Goal: Information Seeking & Learning: Check status

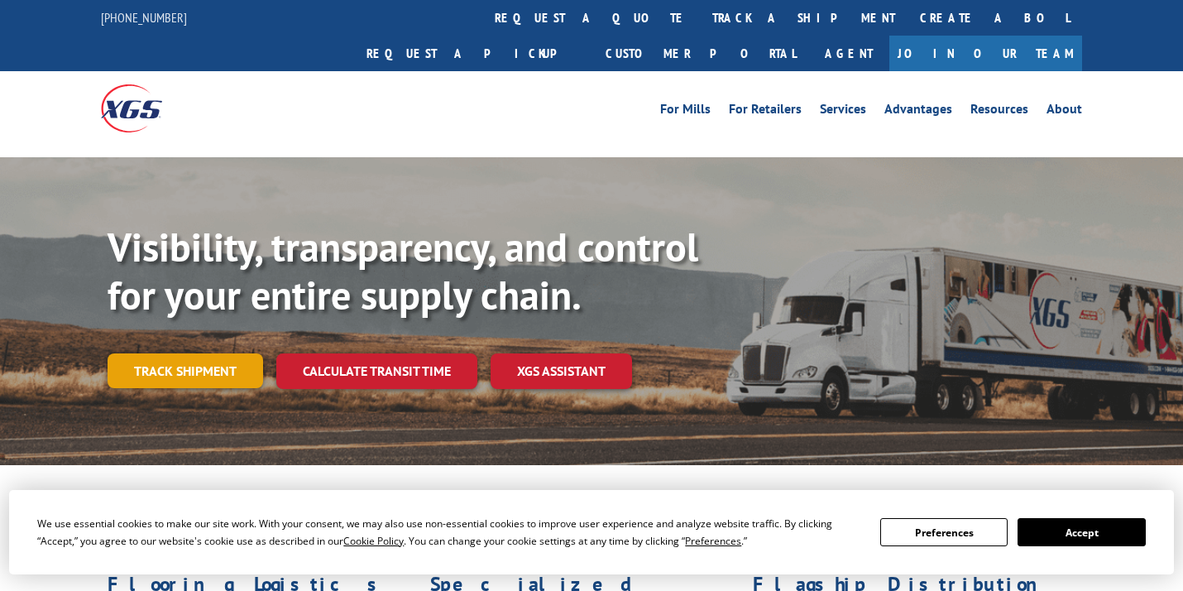
click at [179, 353] on link "Track shipment" at bounding box center [186, 370] width 156 height 35
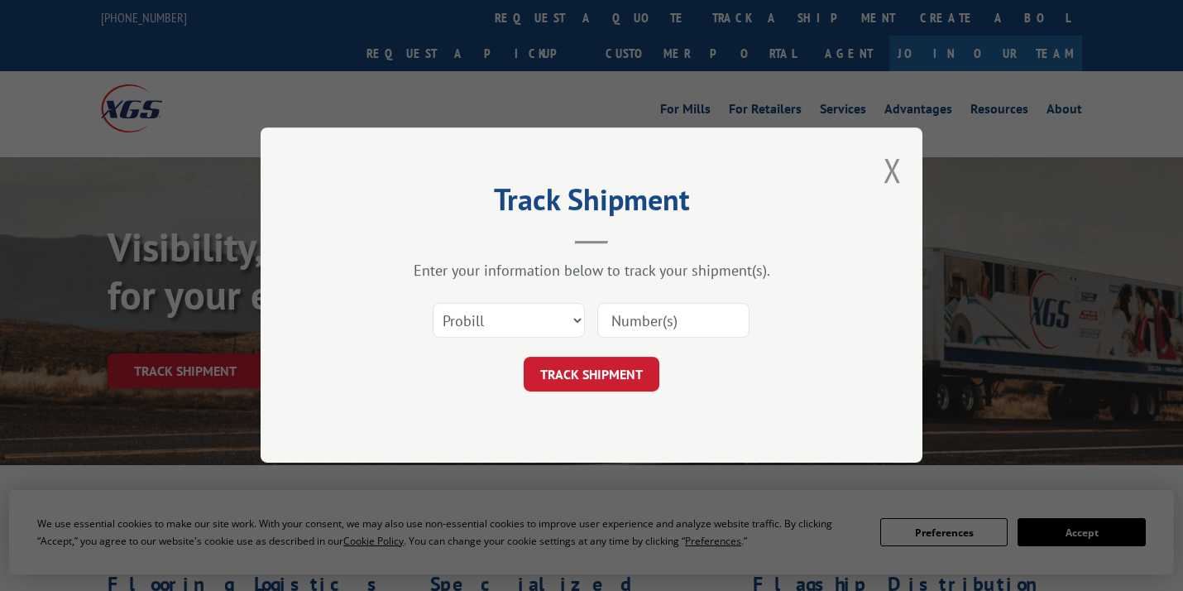
click at [660, 326] on input at bounding box center [673, 321] width 152 height 35
paste input "15989513"
type input "15989513"
drag, startPoint x: 602, startPoint y: 375, endPoint x: 714, endPoint y: 376, distance: 111.7
click at [601, 375] on button "TRACK SHIPMENT" at bounding box center [592, 374] width 136 height 35
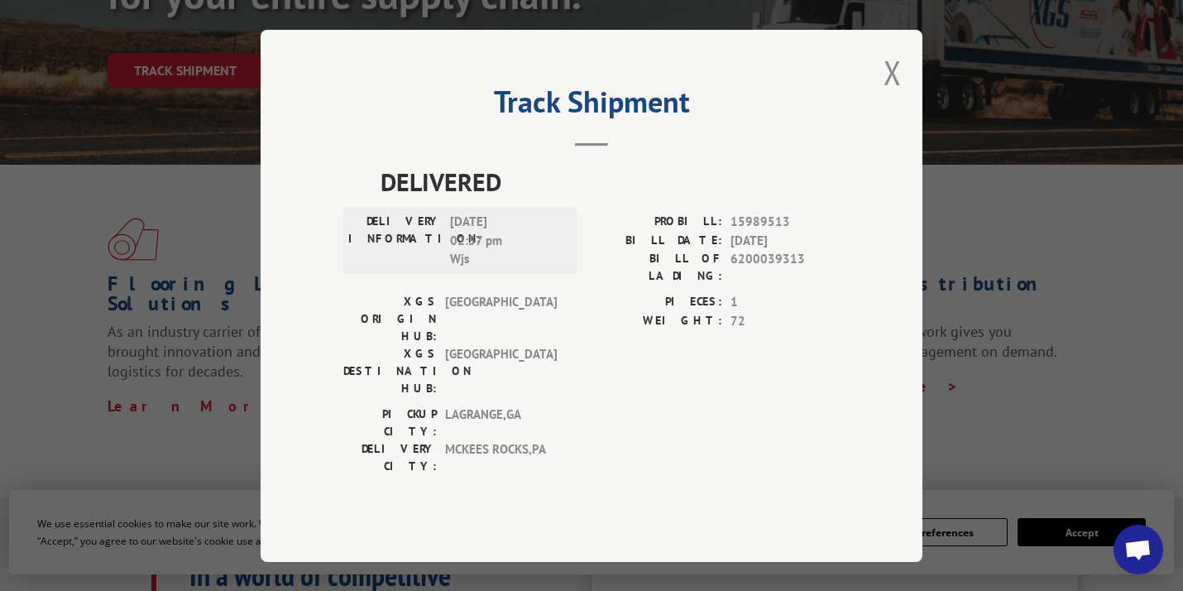
scroll to position [331, 0]
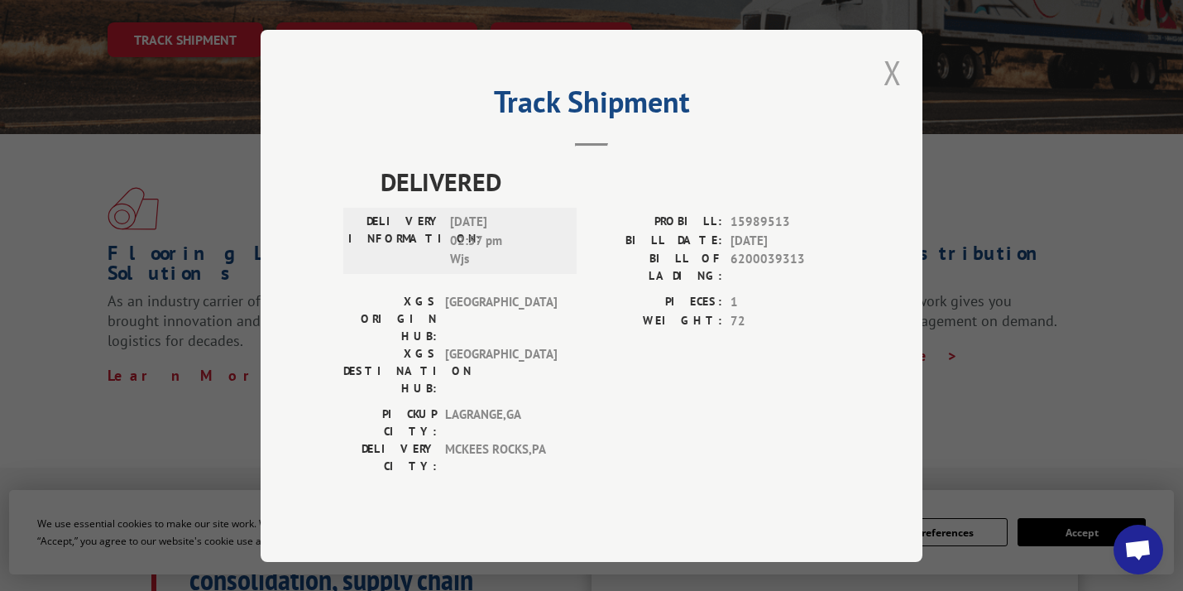
click at [898, 94] on button "Close modal" at bounding box center [893, 72] width 18 height 44
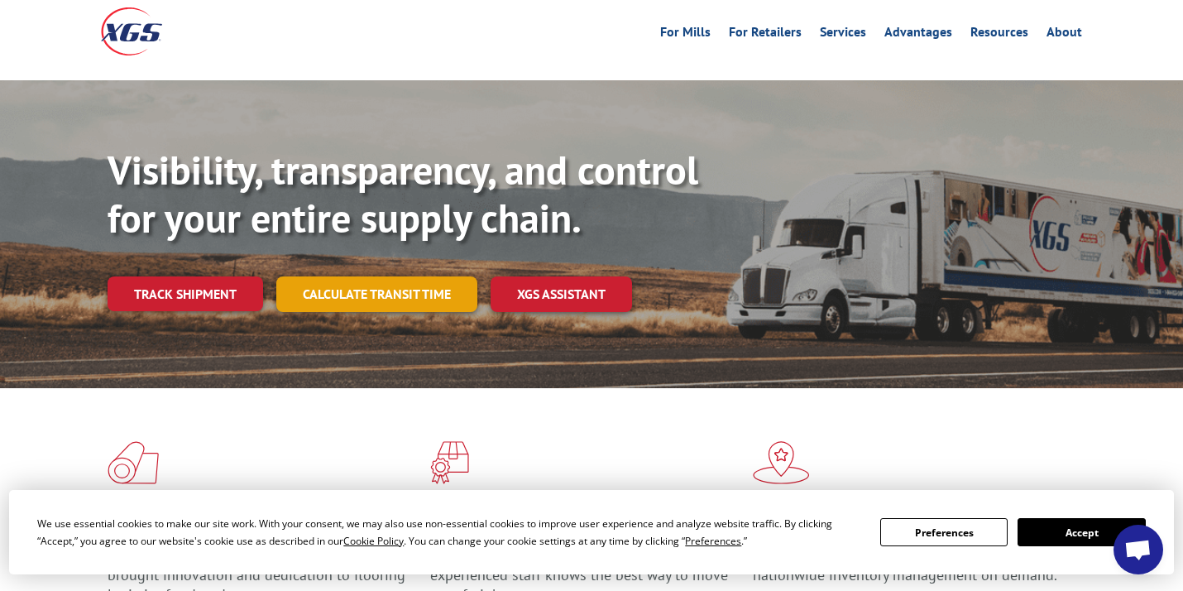
scroll to position [69, 0]
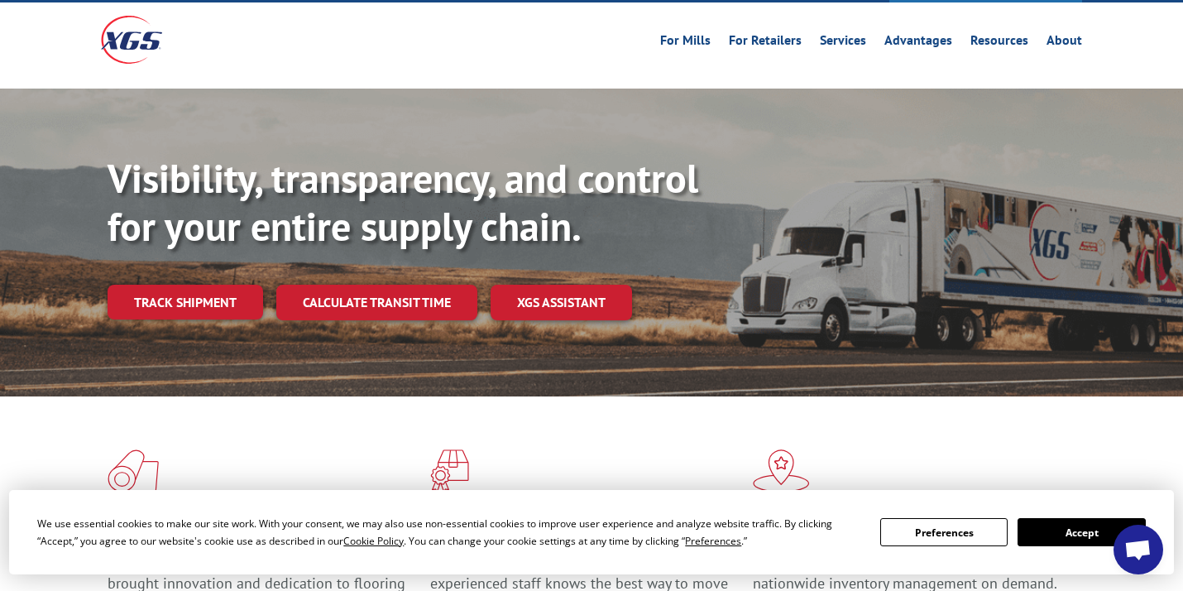
click at [200, 285] on link "Track shipment" at bounding box center [186, 302] width 156 height 35
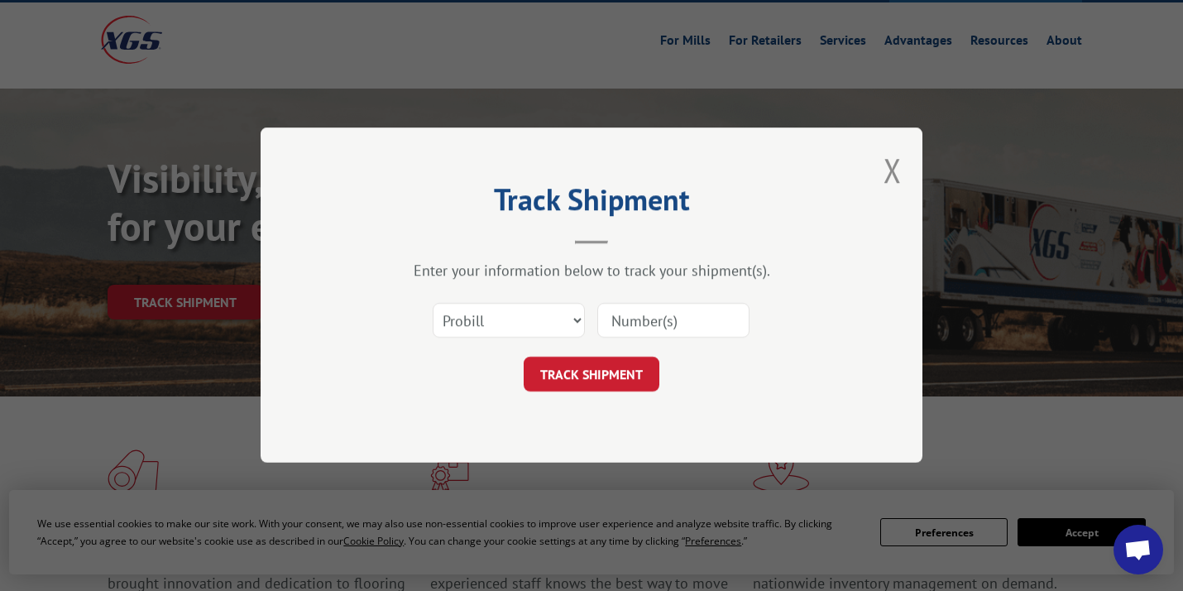
click at [634, 314] on input at bounding box center [673, 321] width 152 height 35
paste input "15989513"
type input "15989513"
click at [626, 373] on button "TRACK SHIPMENT" at bounding box center [592, 374] width 136 height 35
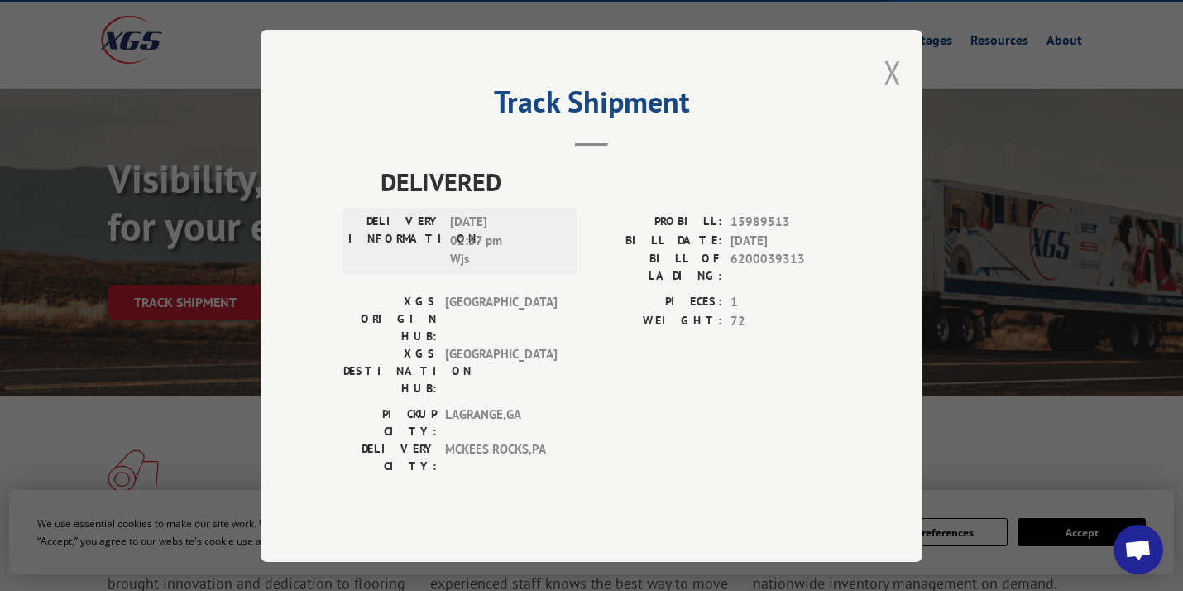
click at [889, 94] on button "Close modal" at bounding box center [893, 72] width 18 height 44
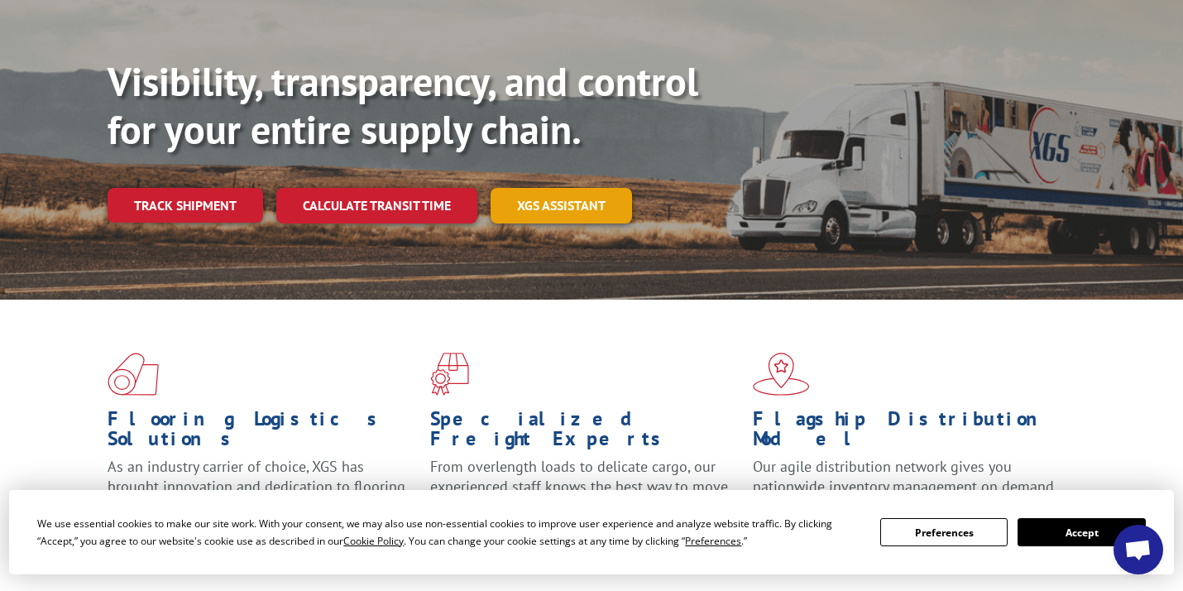
scroll to position [0, 0]
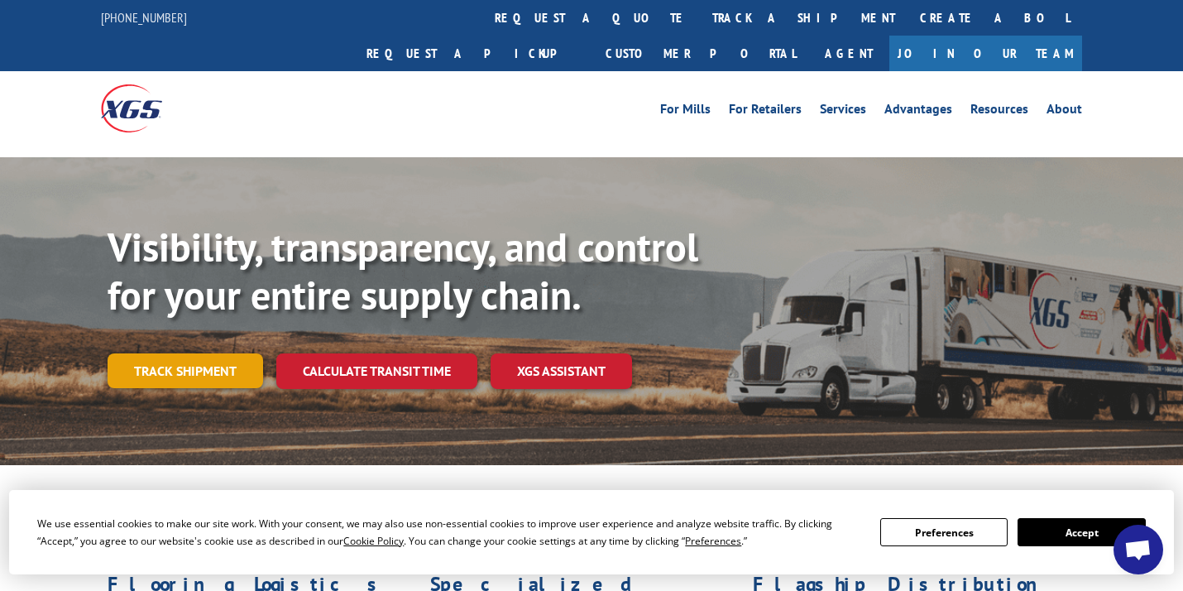
click at [241, 353] on link "Track shipment" at bounding box center [186, 370] width 156 height 35
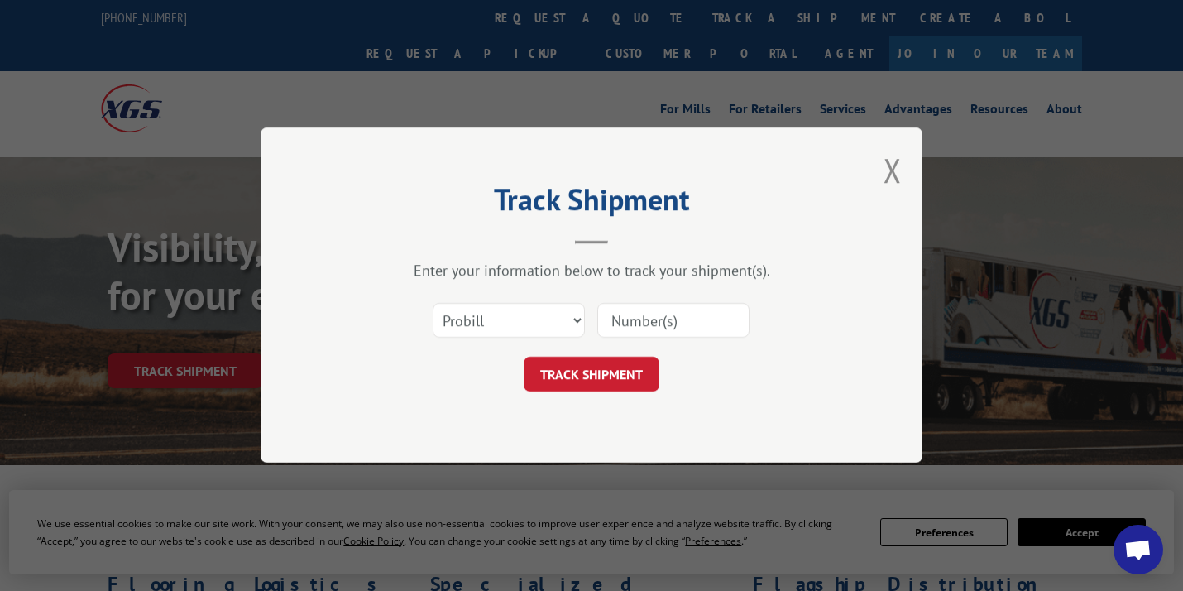
click at [688, 324] on input at bounding box center [673, 321] width 152 height 35
paste input "15989513"
type input "15989513"
click at [592, 369] on button "TRACK SHIPMENT" at bounding box center [592, 374] width 136 height 35
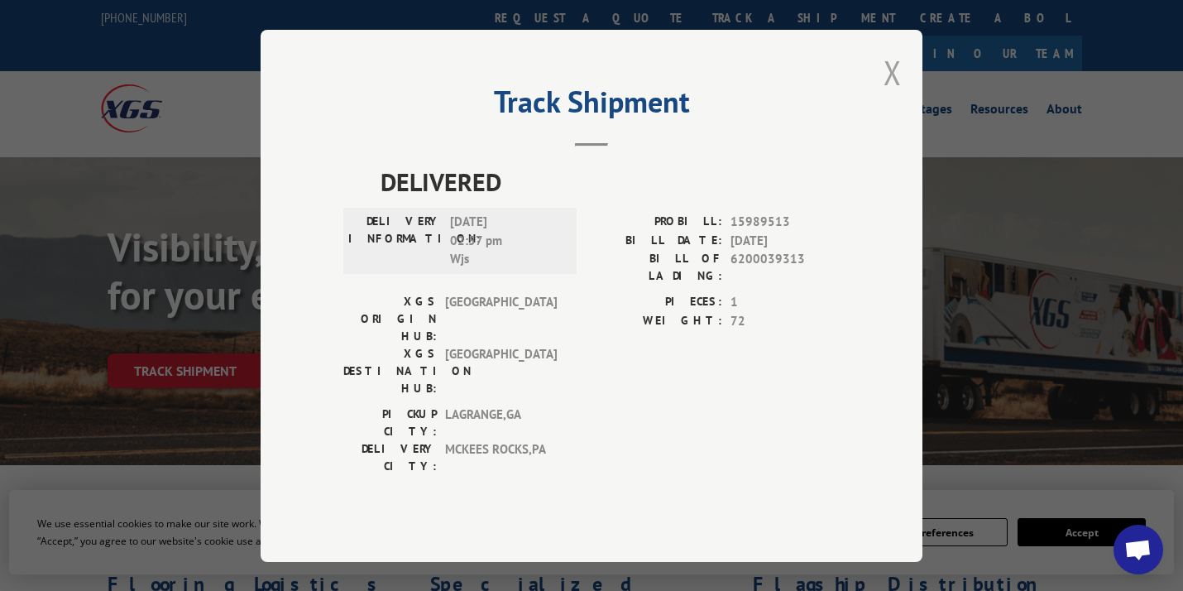
click at [894, 94] on button "Close modal" at bounding box center [893, 72] width 18 height 44
